Goal: Find specific page/section: Find specific page/section

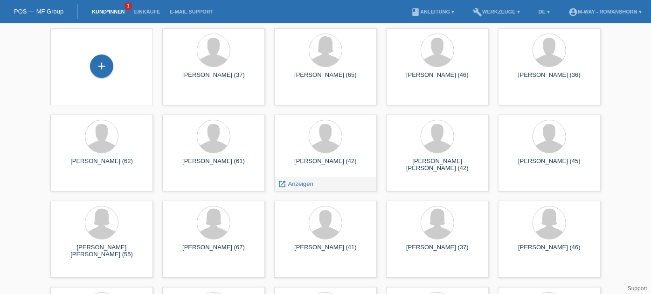
scroll to position [3, 0]
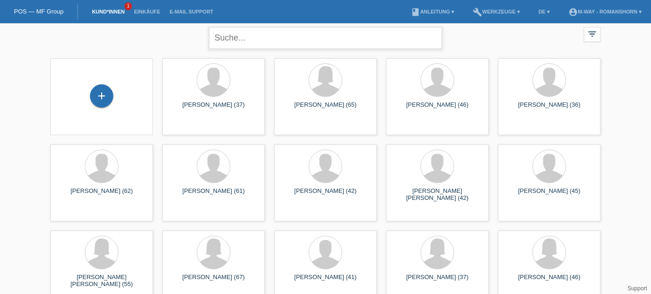
click at [304, 36] on input "text" at bounding box center [325, 38] width 233 height 22
type input "eren"
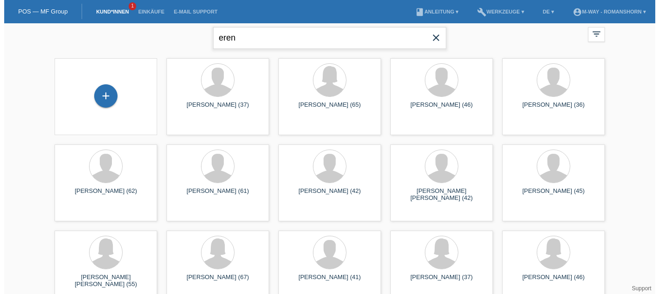
scroll to position [0, 0]
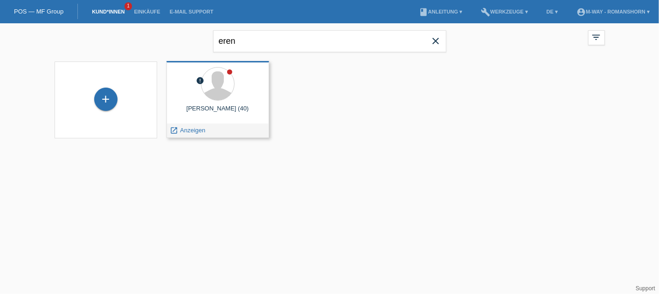
click at [204, 112] on div "Gökhan Eren (40)" at bounding box center [218, 112] width 88 height 15
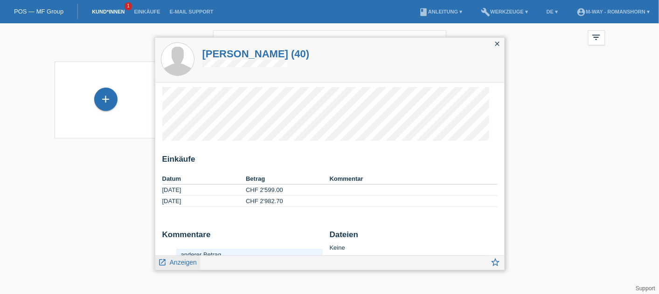
click at [175, 266] on span "Anzeigen" at bounding box center [183, 262] width 27 height 7
